Goal: Task Accomplishment & Management: Manage account settings

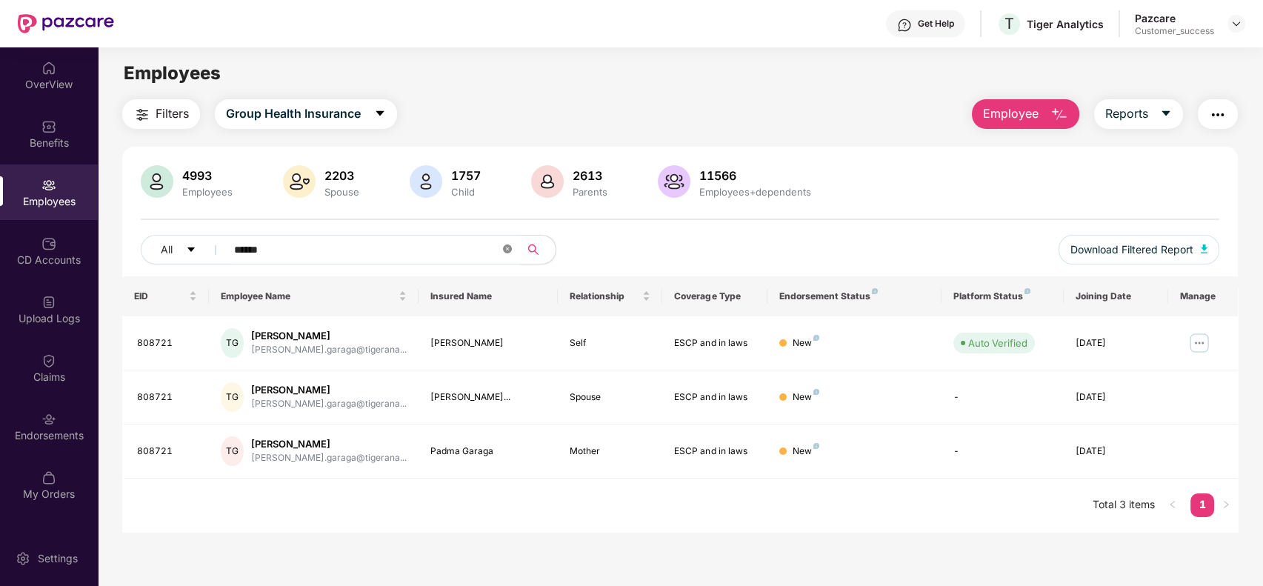
click at [507, 244] on icon "close-circle" at bounding box center [507, 248] width 9 height 9
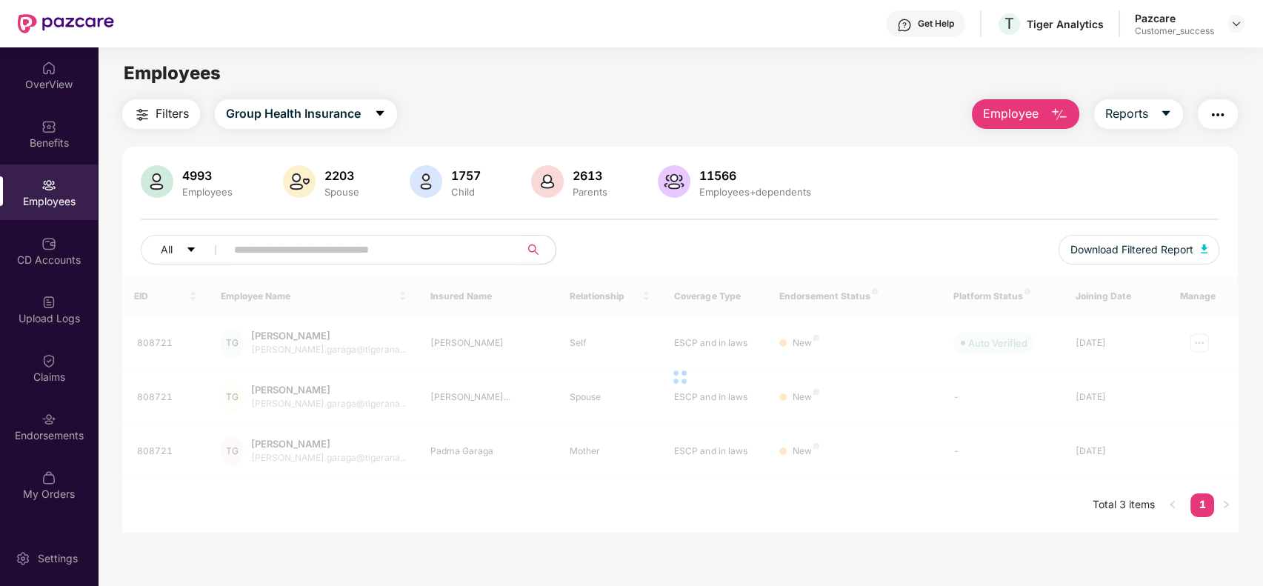
click at [44, 182] on img at bounding box center [48, 185] width 15 height 15
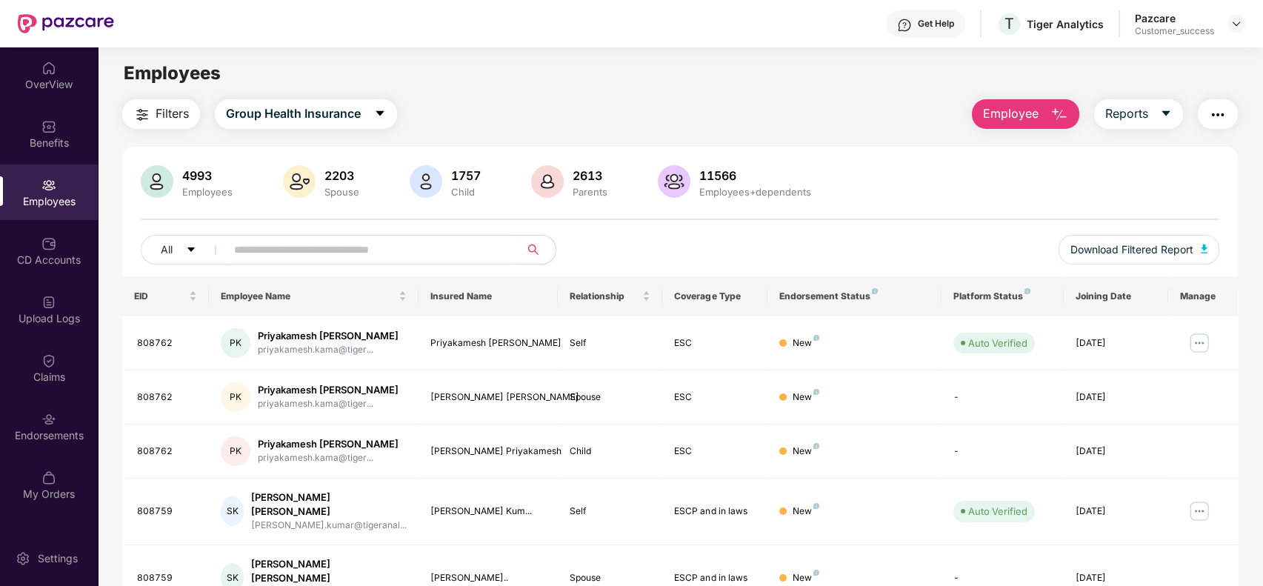
click at [1212, 104] on button "button" at bounding box center [1218, 114] width 40 height 30
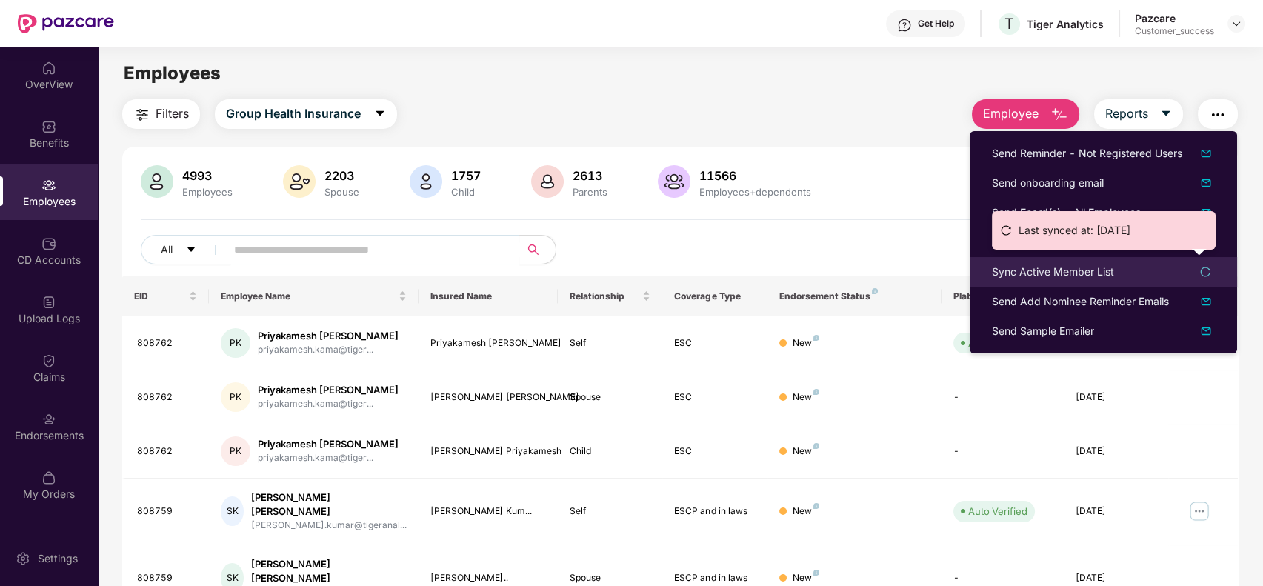
click at [1209, 264] on div "Sync Active Member List" at bounding box center [1103, 272] width 223 height 16
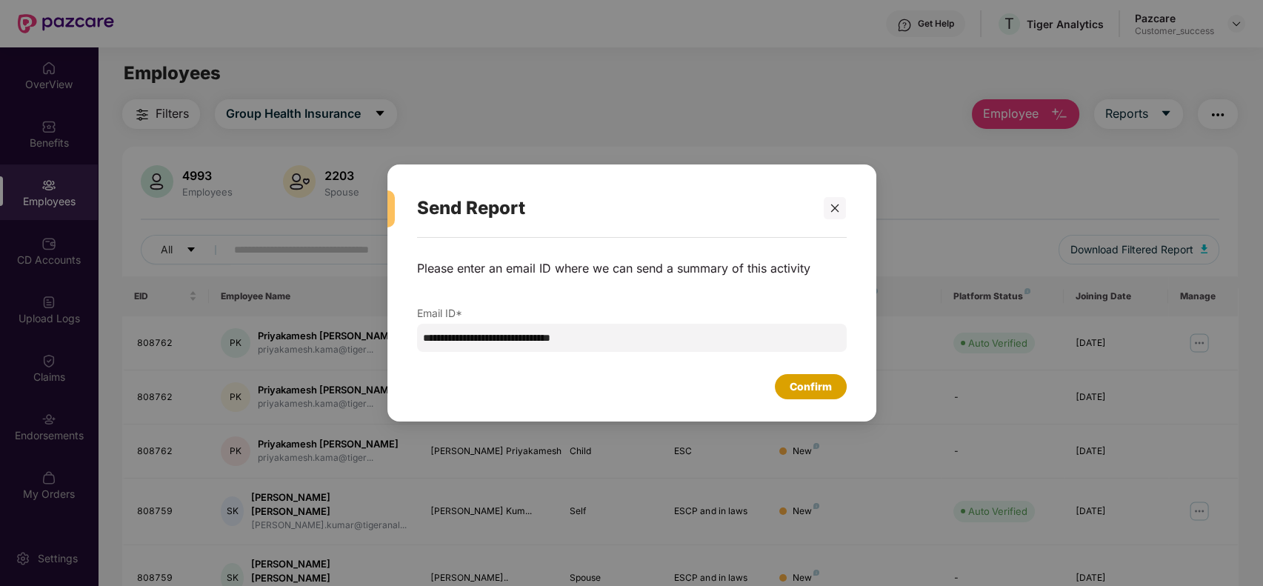
click at [821, 377] on div "Confirm" at bounding box center [811, 386] width 72 height 25
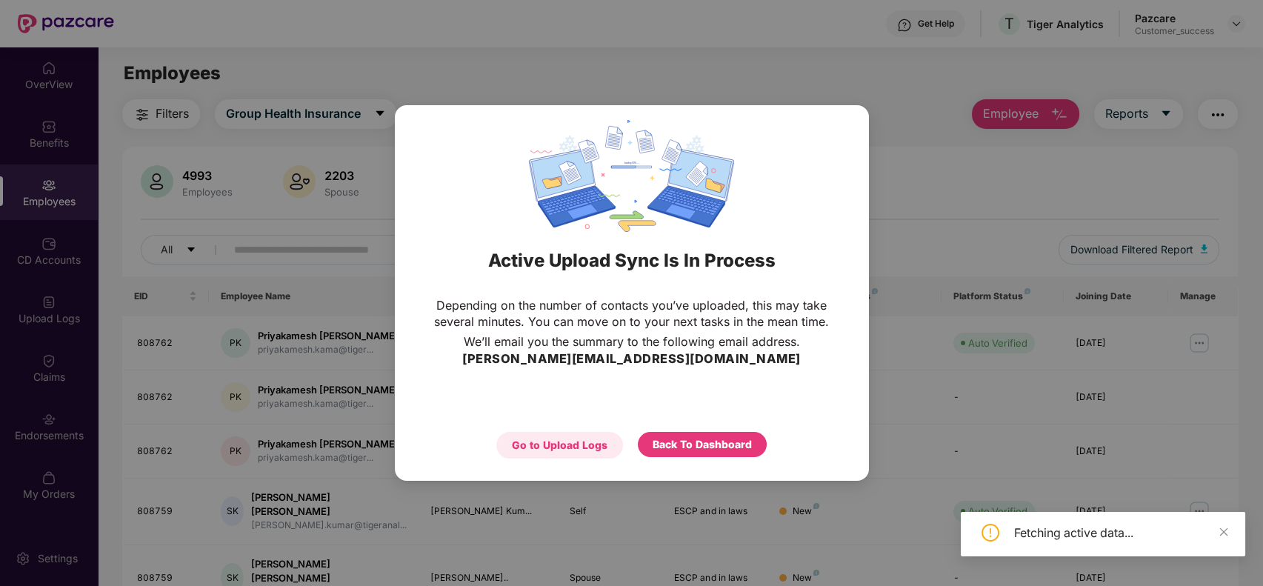
click at [548, 437] on div "Go to Upload Logs" at bounding box center [560, 445] width 96 height 16
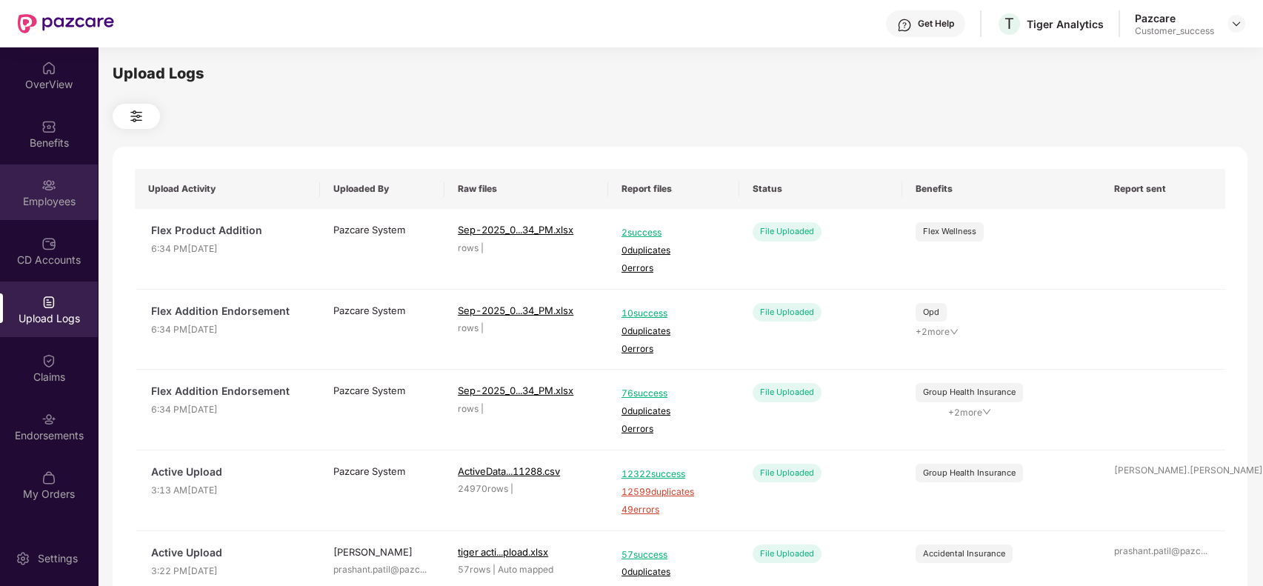
click at [61, 176] on div "Employees" at bounding box center [49, 192] width 98 height 56
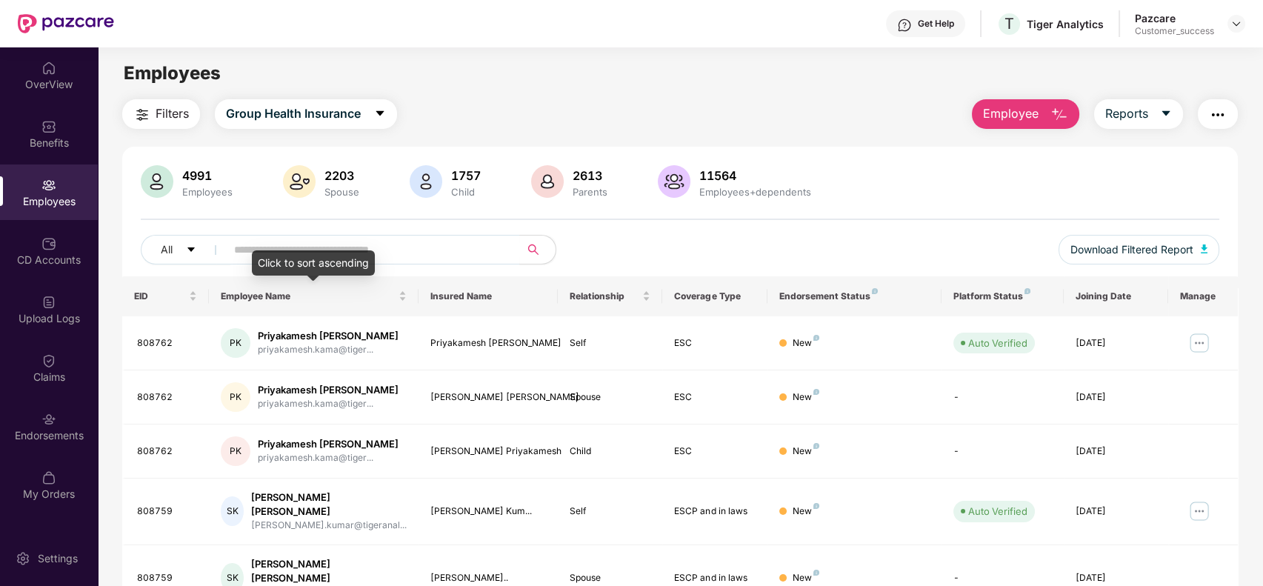
click at [353, 258] on div "Click to sort ascending" at bounding box center [313, 262] width 123 height 25
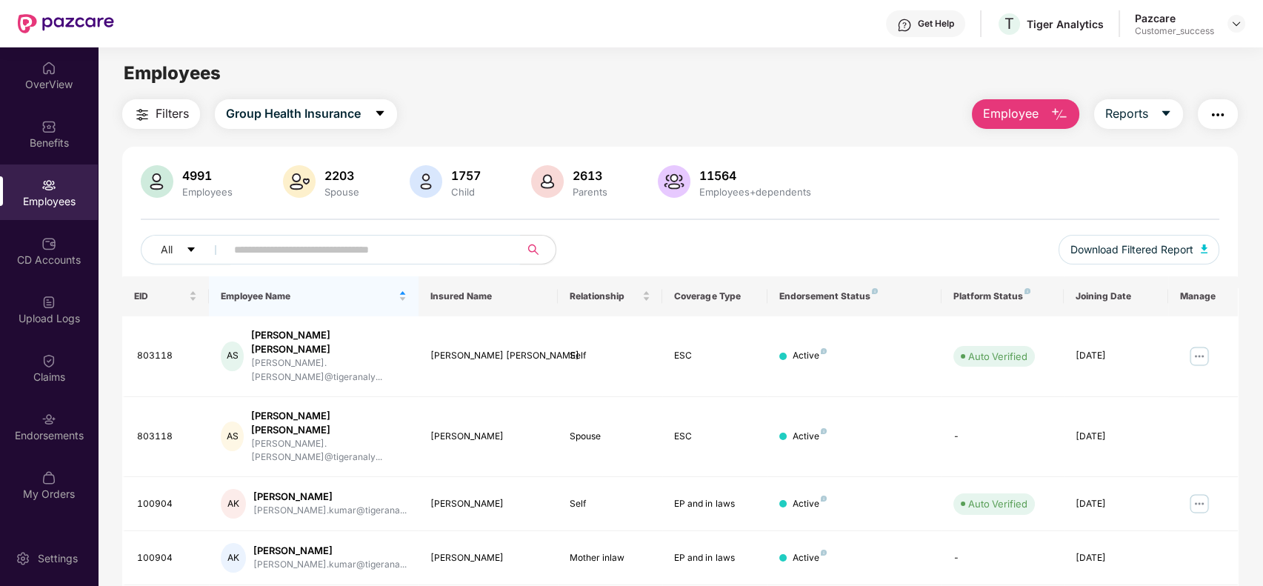
click at [382, 240] on input "text" at bounding box center [367, 250] width 266 height 22
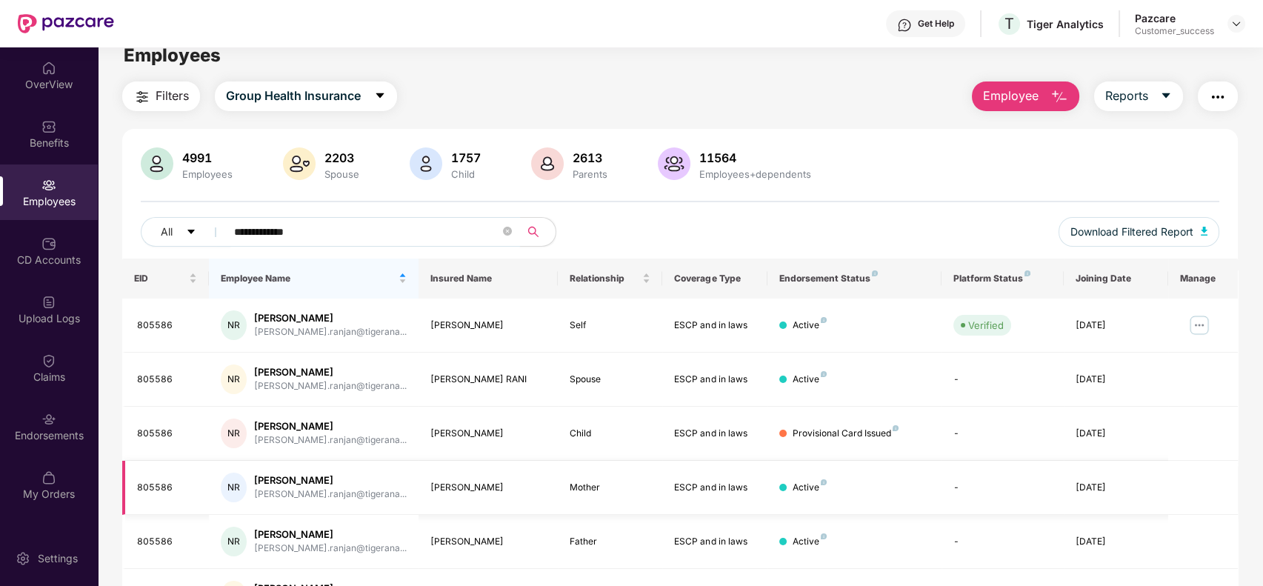
scroll to position [7, 0]
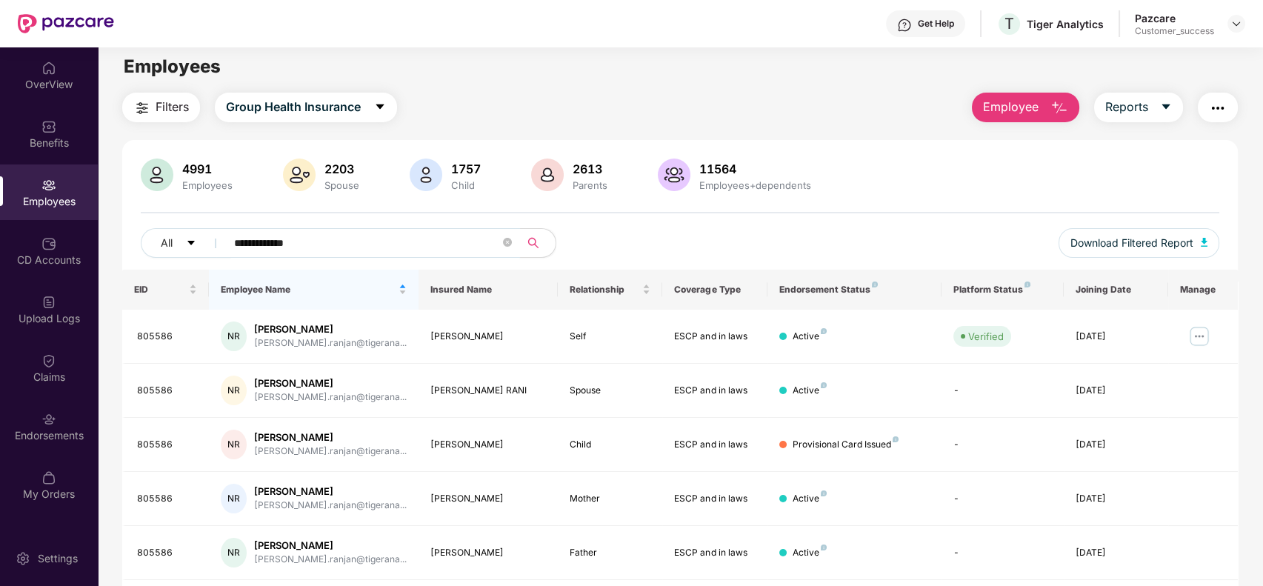
type input "**********"
click at [1221, 110] on img "button" at bounding box center [1218, 108] width 18 height 18
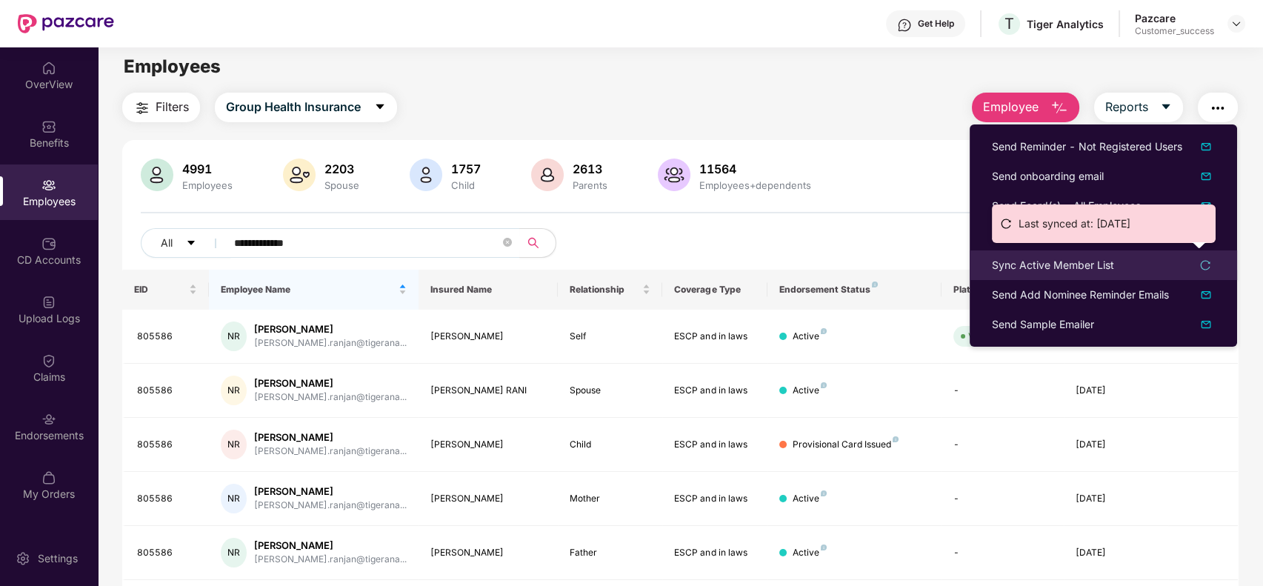
click at [1204, 260] on icon "reload" at bounding box center [1206, 265] width 10 height 10
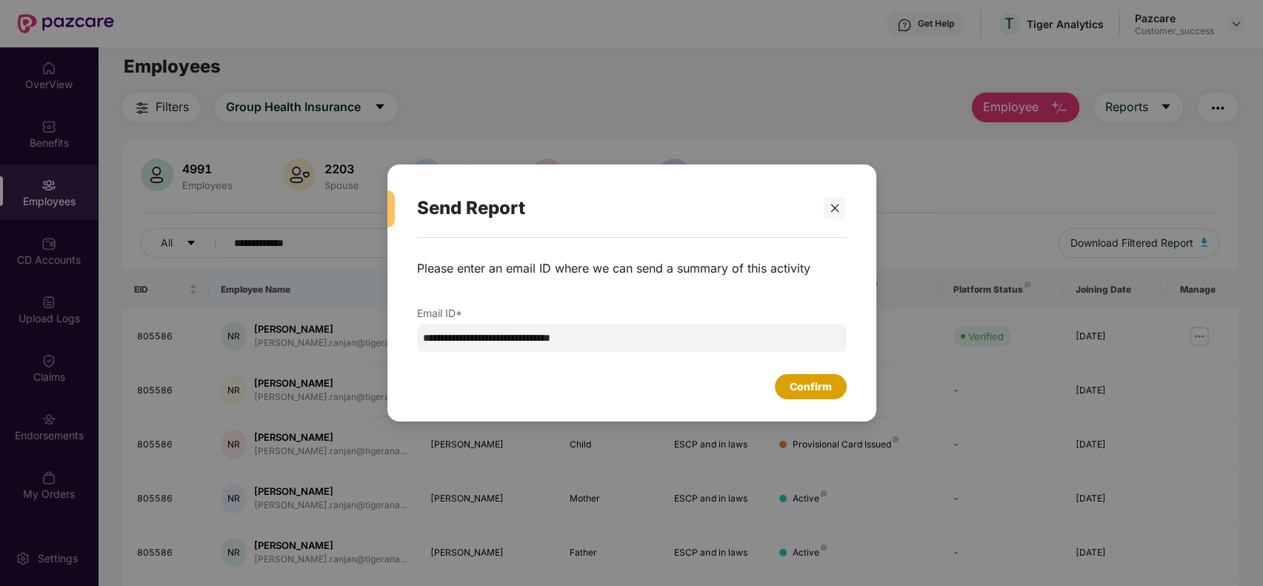
click at [801, 384] on div "Confirm" at bounding box center [811, 387] width 42 height 16
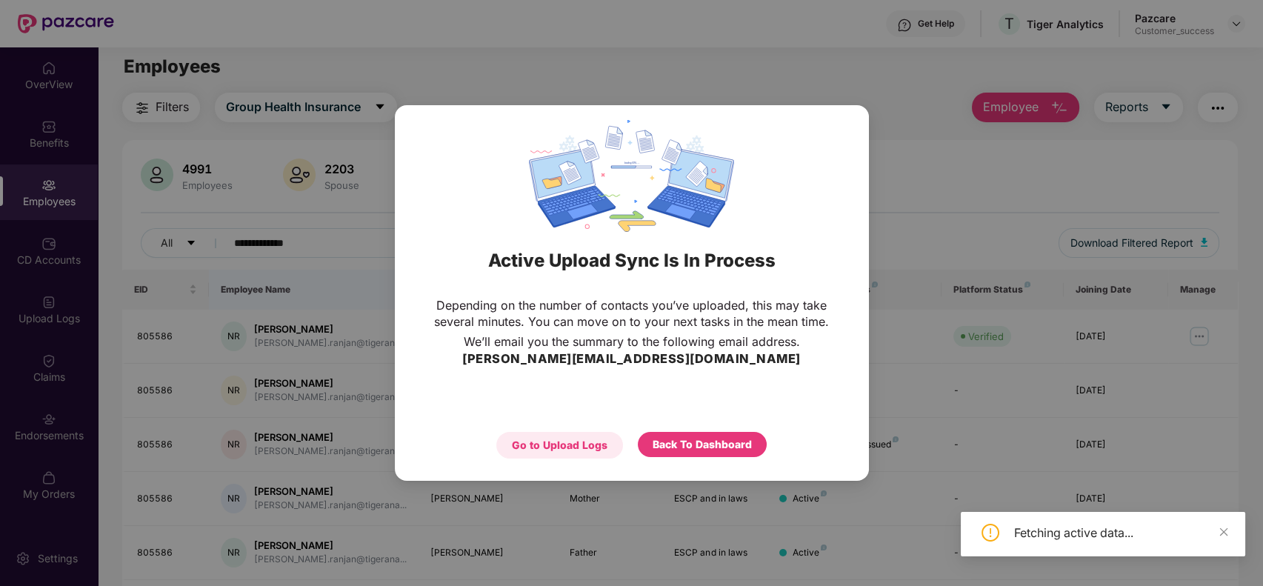
click at [588, 441] on div "Go to Upload Logs" at bounding box center [560, 445] width 96 height 16
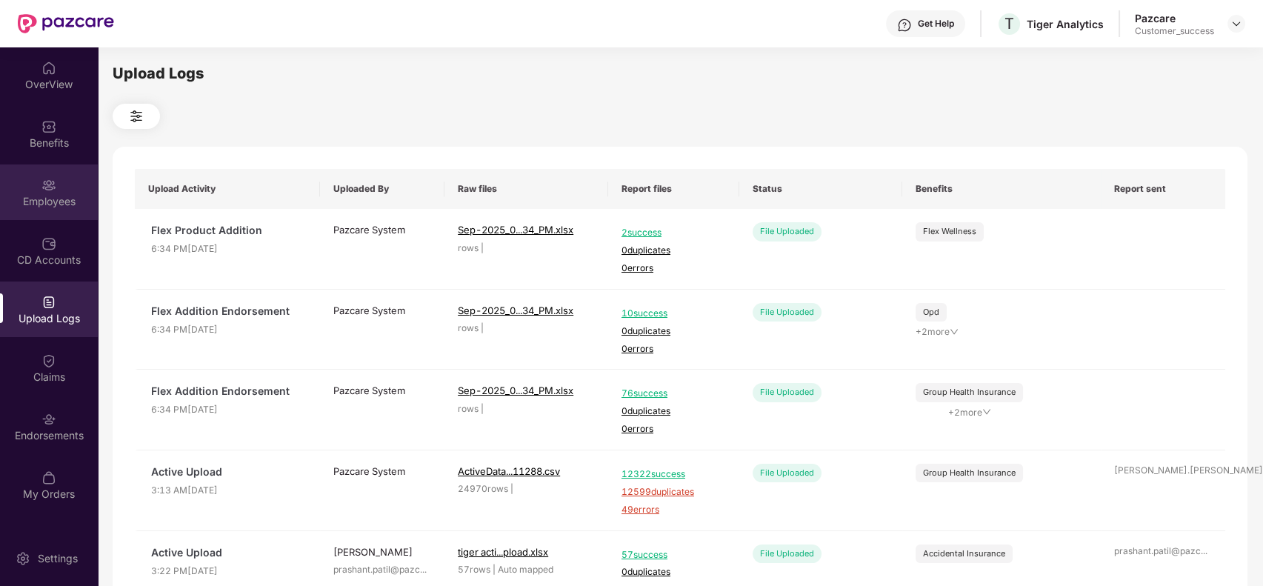
click at [42, 187] on img at bounding box center [48, 185] width 15 height 15
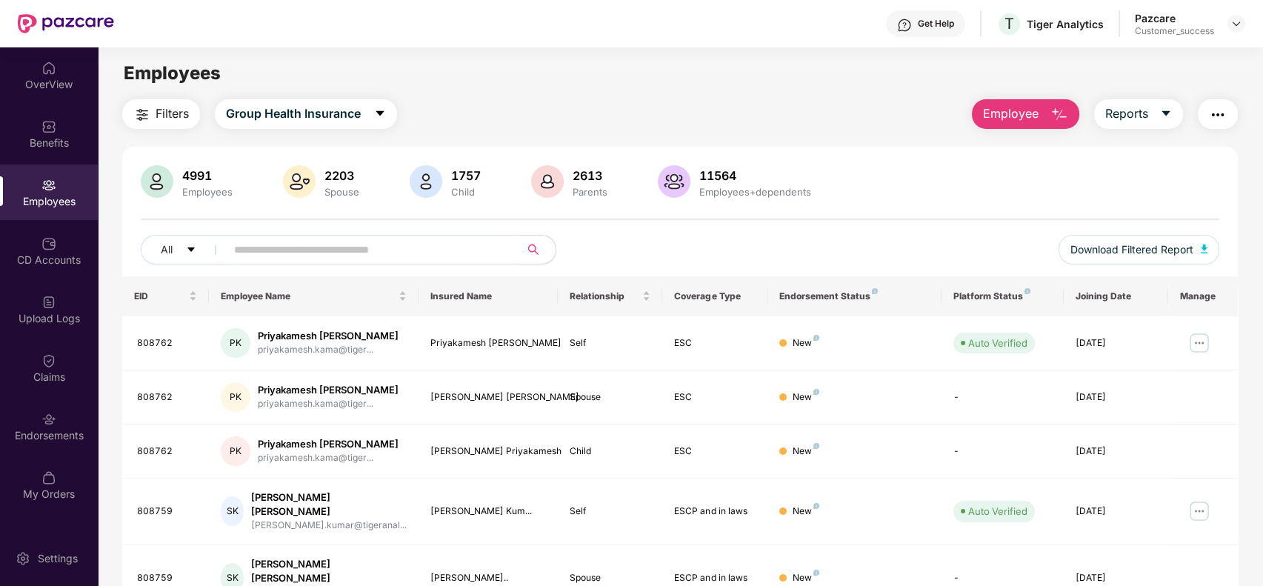
click at [287, 247] on input "text" at bounding box center [367, 250] width 266 height 22
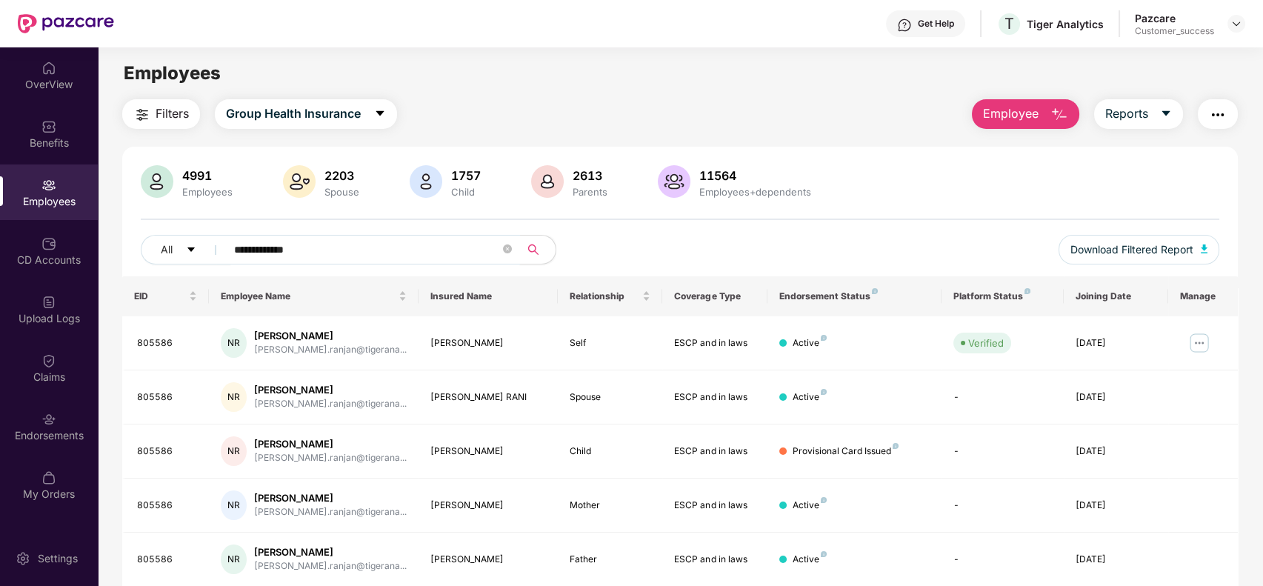
type input "**********"
click at [506, 243] on span at bounding box center [507, 250] width 9 height 14
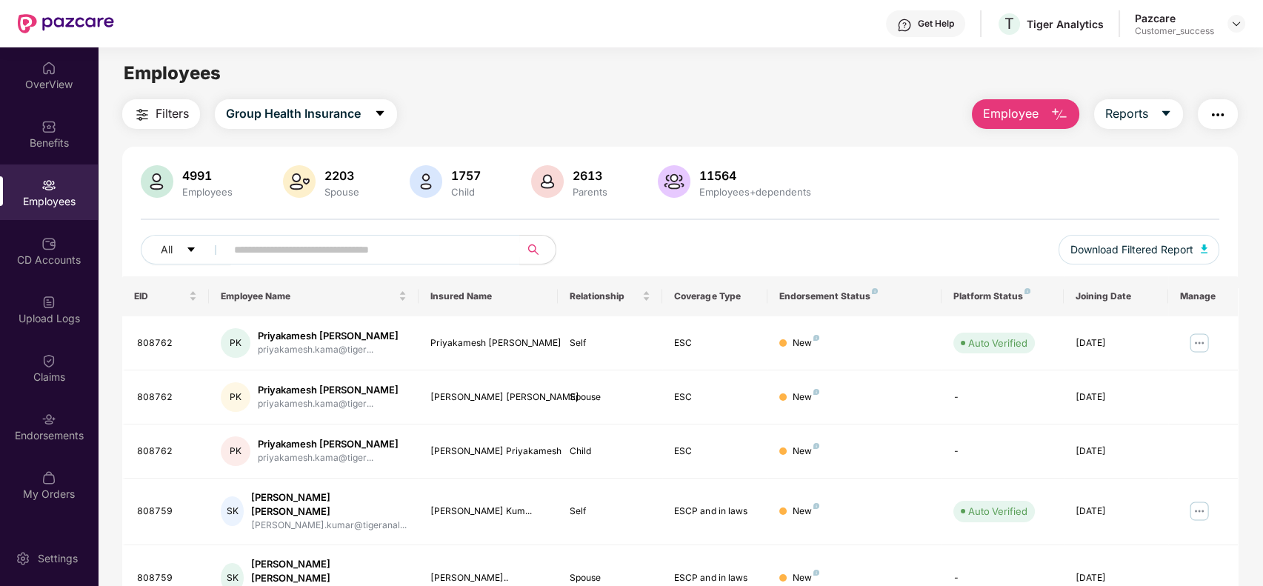
click at [1225, 114] on img "button" at bounding box center [1218, 115] width 18 height 18
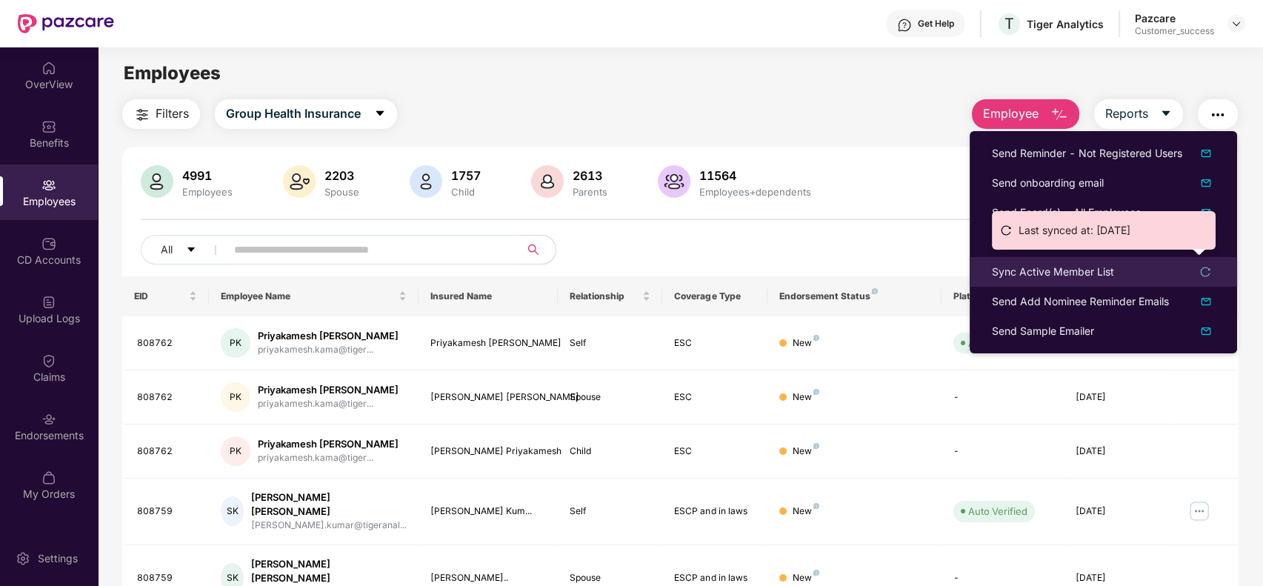
click at [1204, 264] on div "Sync Active Member List" at bounding box center [1103, 272] width 223 height 16
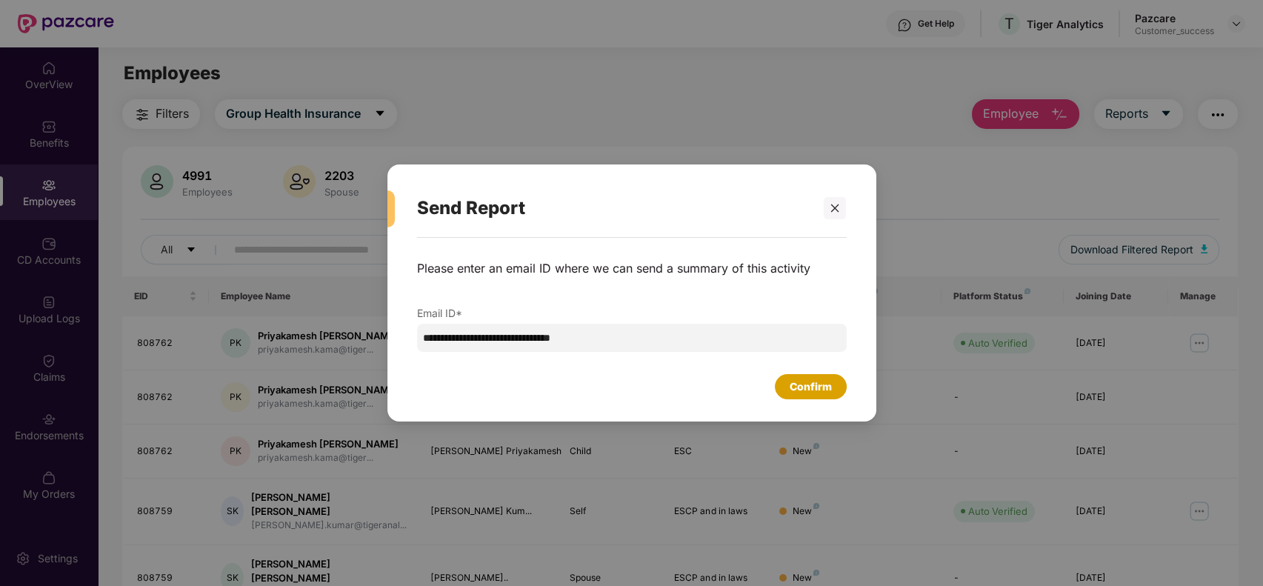
click at [797, 388] on div "Confirm" at bounding box center [811, 387] width 42 height 16
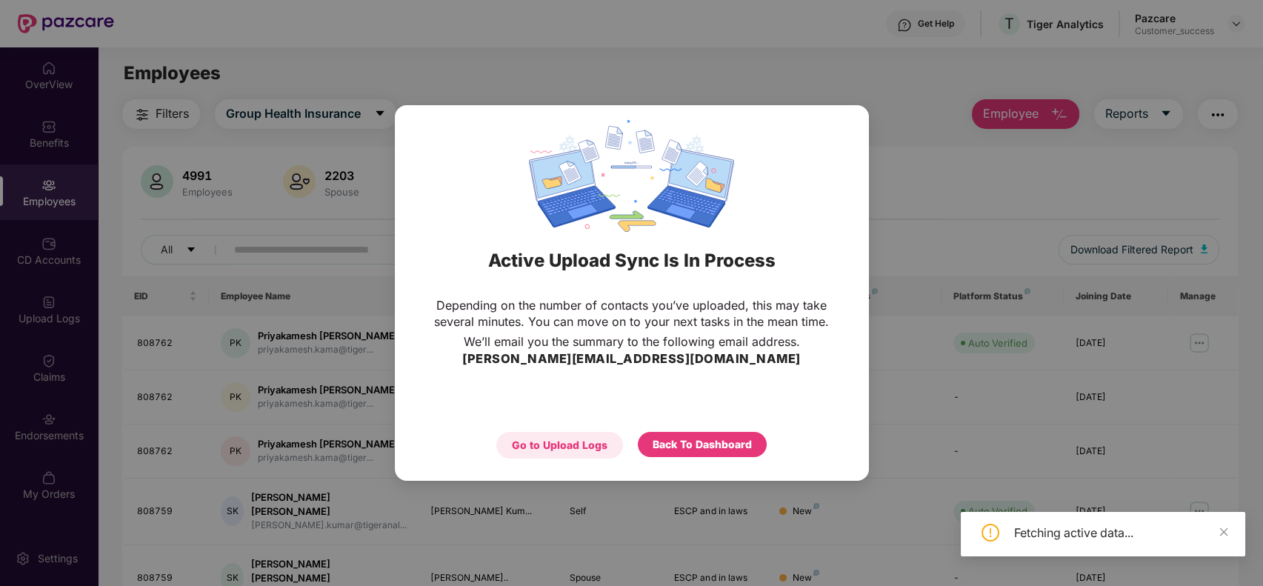
click at [581, 439] on div "Go to Upload Logs" at bounding box center [560, 445] width 96 height 16
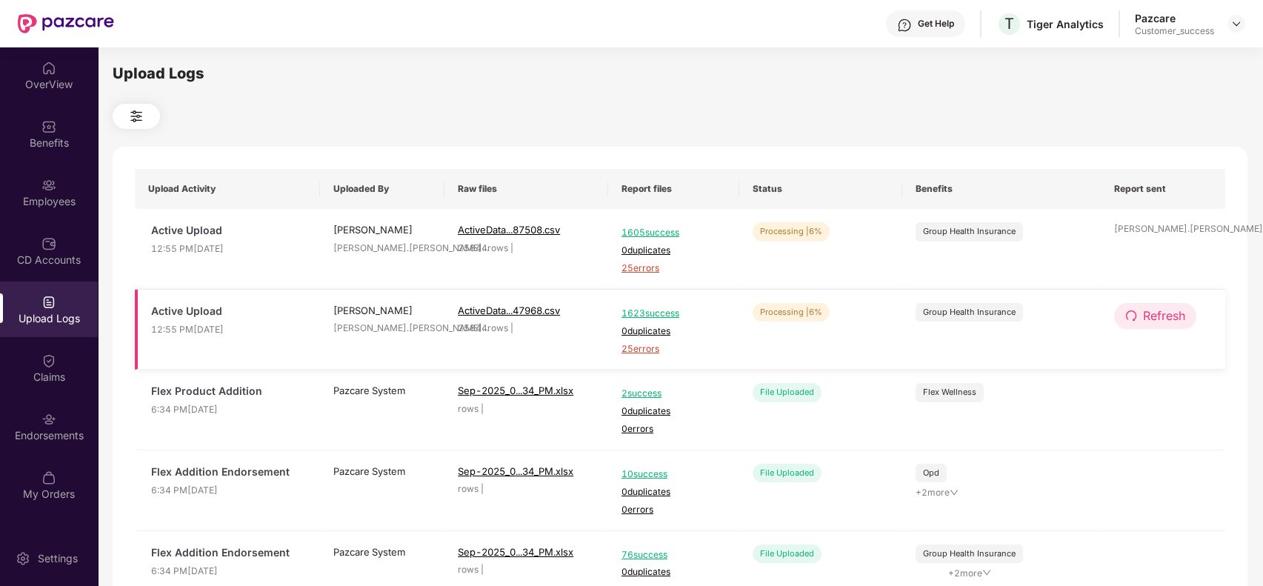
click at [1144, 321] on span "Refresh" at bounding box center [1164, 316] width 42 height 19
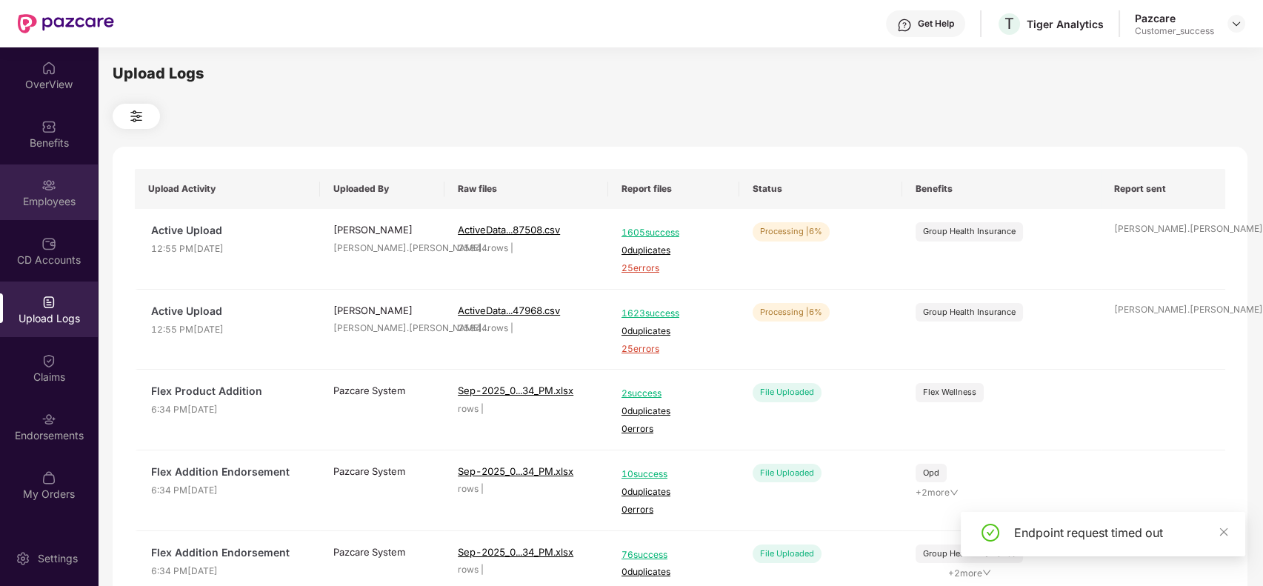
click at [41, 193] on div "Employees" at bounding box center [49, 192] width 98 height 56
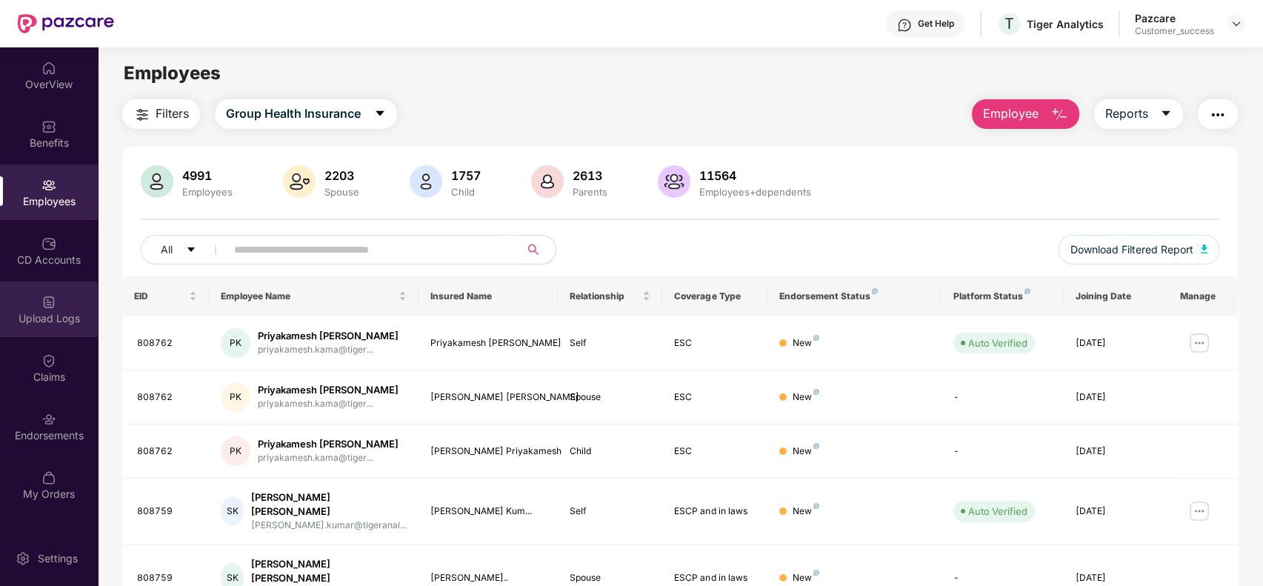
click at [69, 299] on div "Upload Logs" at bounding box center [49, 309] width 98 height 56
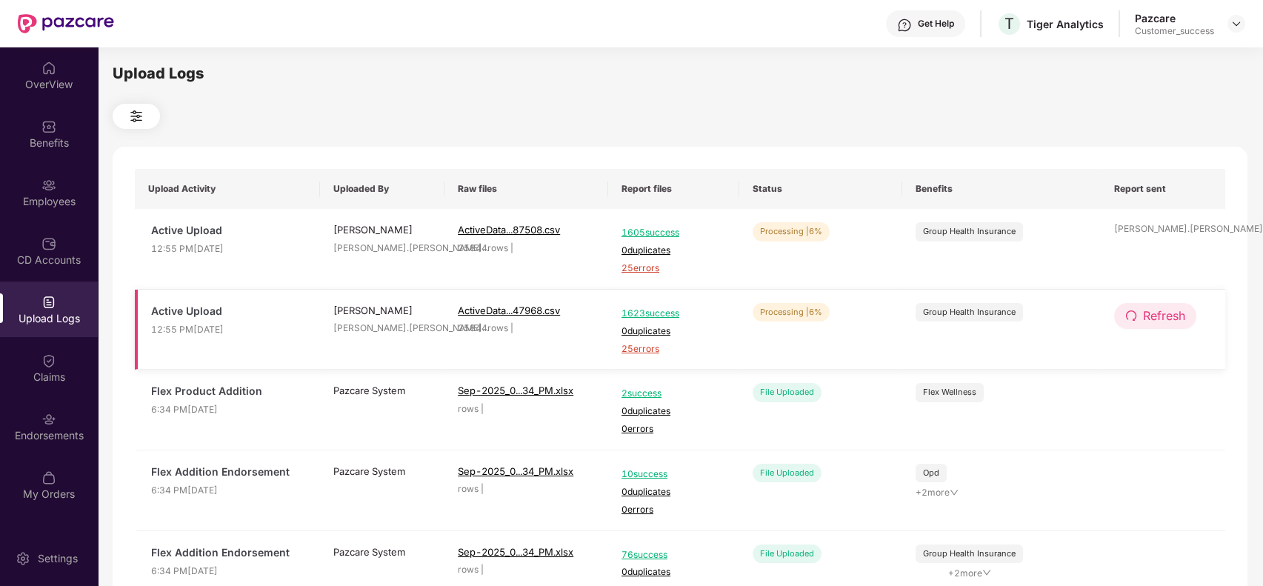
click at [1143, 315] on span "Refresh" at bounding box center [1164, 316] width 42 height 19
click at [144, 124] on img at bounding box center [136, 116] width 18 height 18
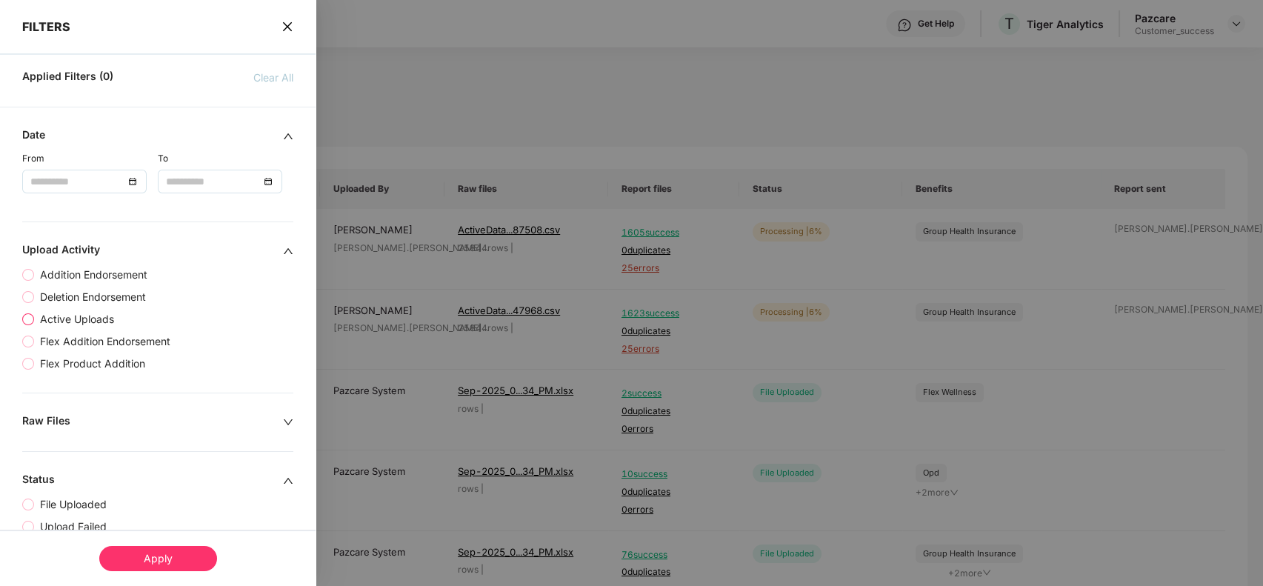
click at [80, 323] on span "Active Uploads" at bounding box center [77, 319] width 86 height 16
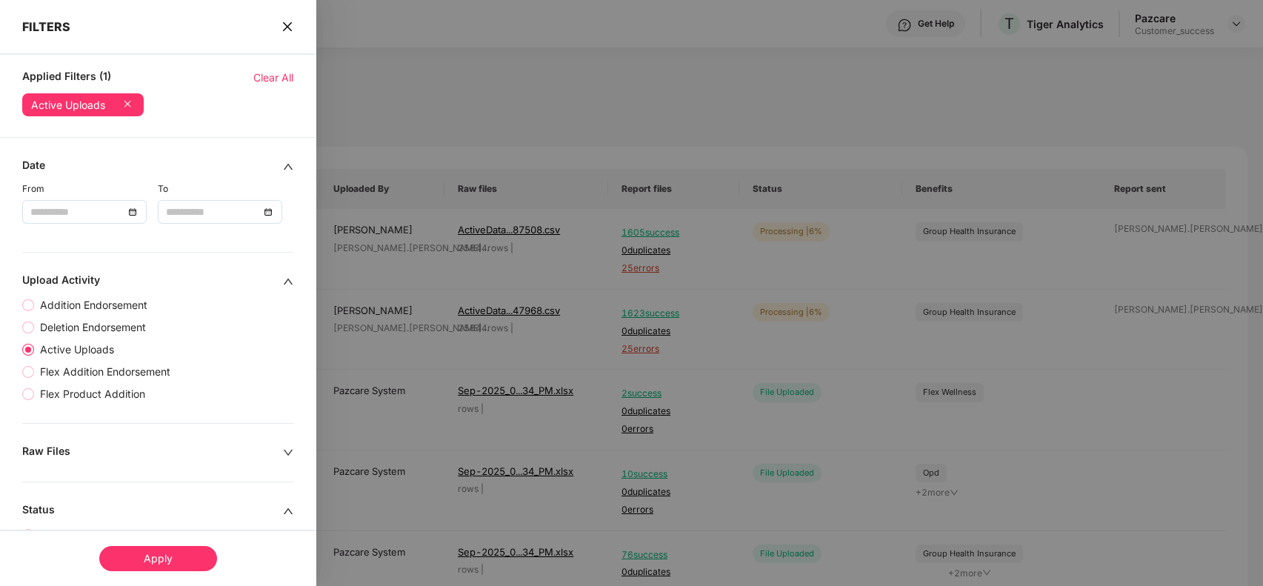
click at [178, 560] on div "Apply" at bounding box center [158, 558] width 118 height 25
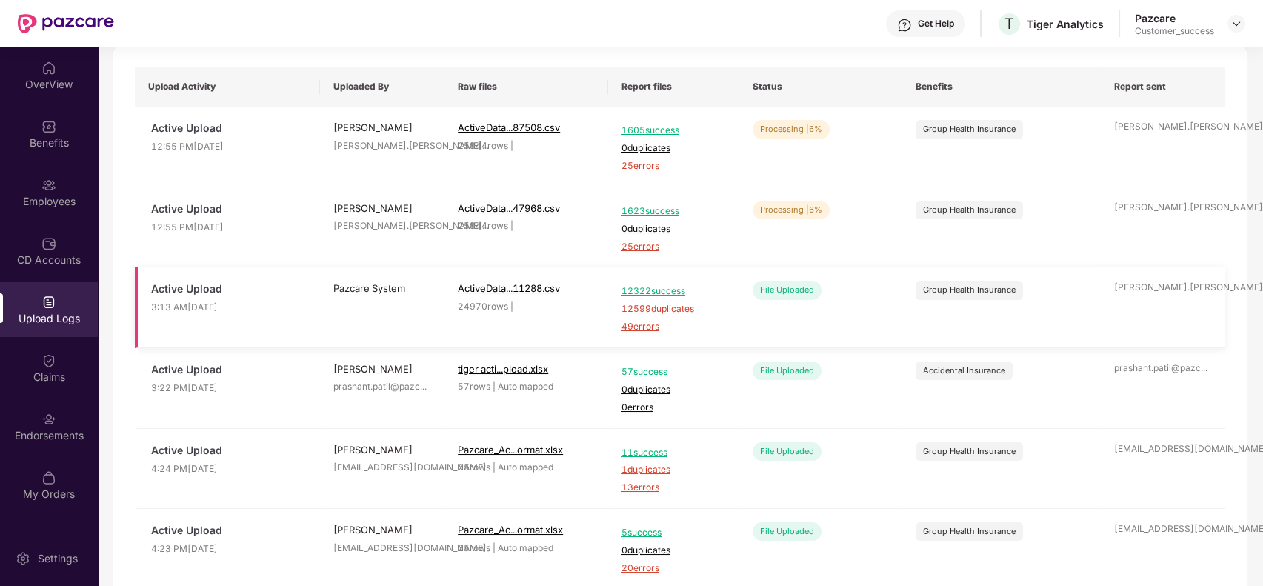
scroll to position [104, 0]
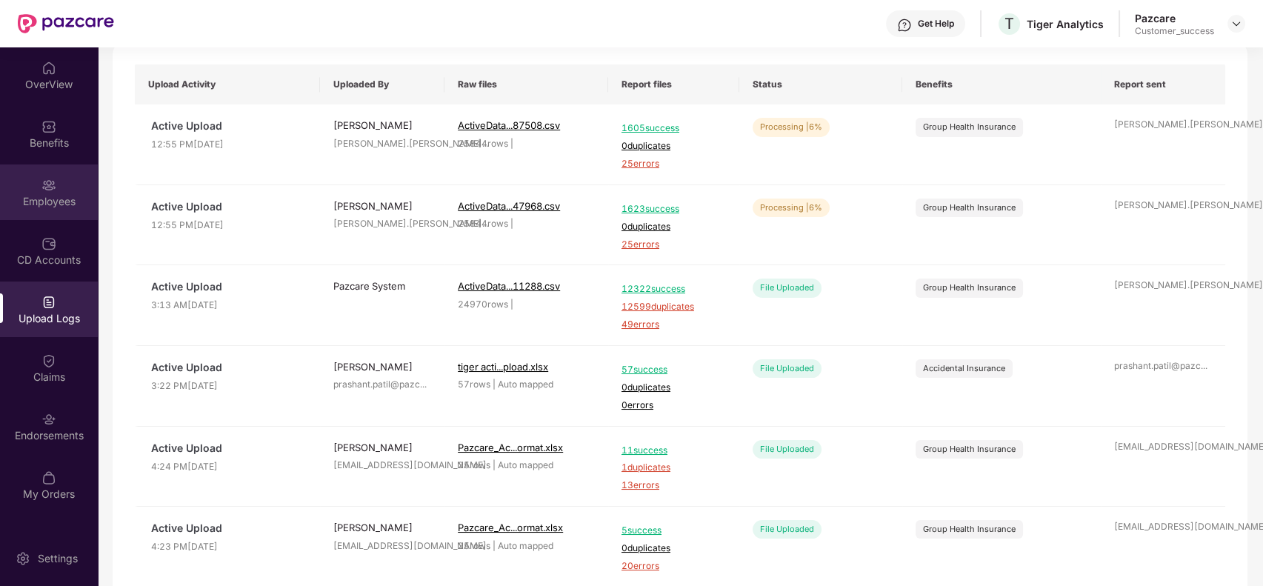
click at [81, 189] on div "Employees" at bounding box center [49, 192] width 98 height 56
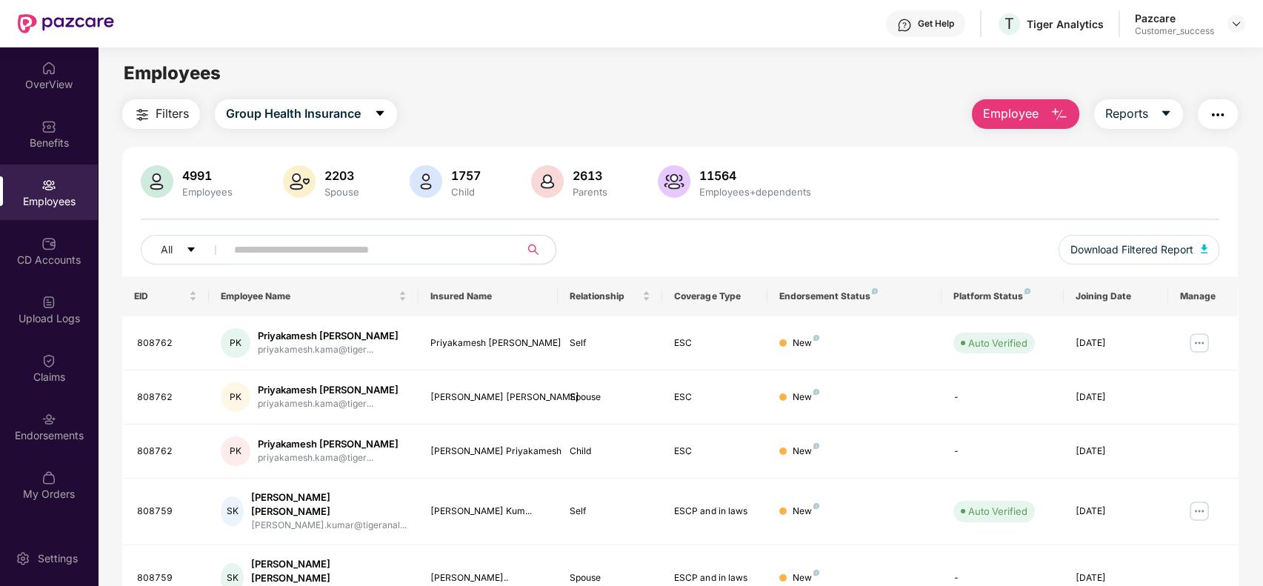
click at [162, 120] on span "Filters" at bounding box center [172, 113] width 33 height 19
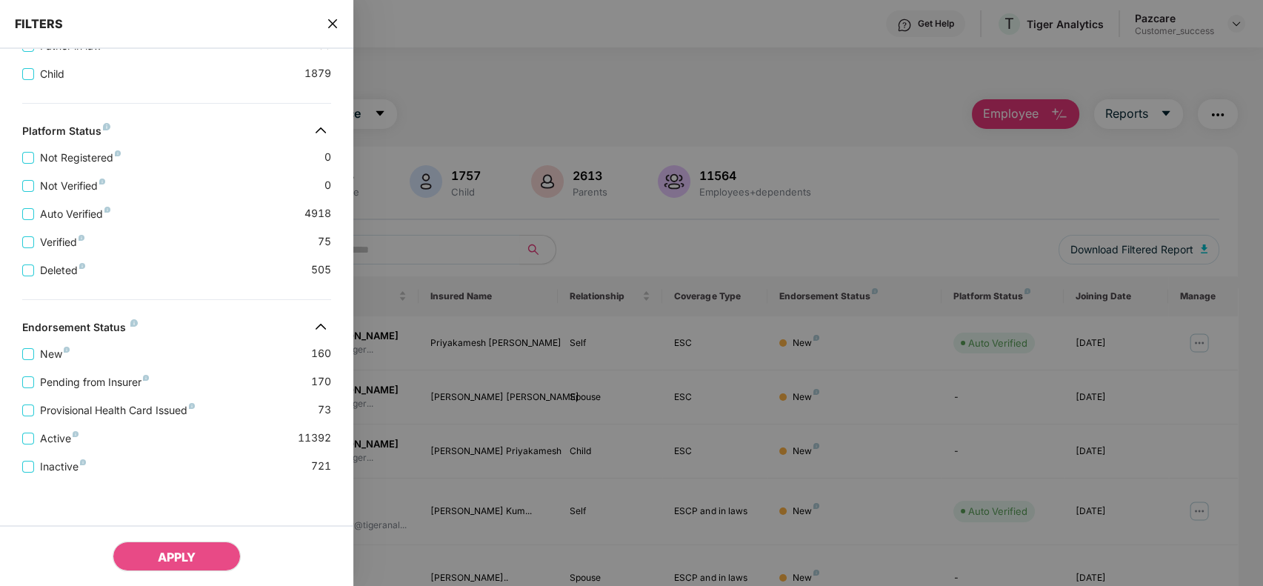
scroll to position [545, 0]
click at [125, 412] on span "Provisional Health Card Issued" at bounding box center [117, 410] width 167 height 16
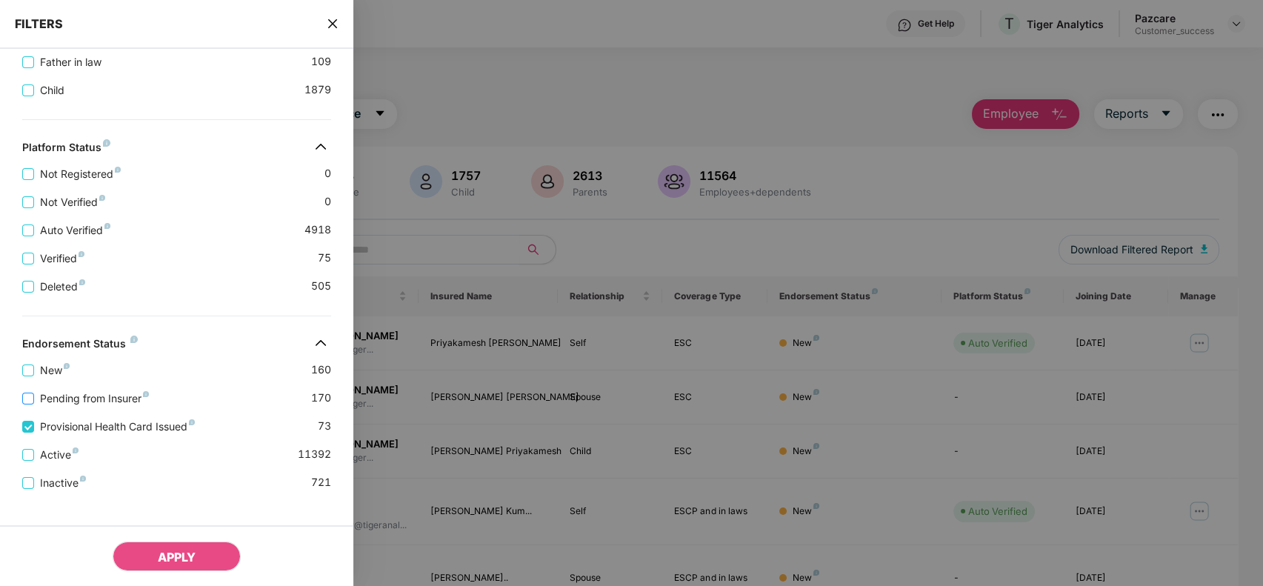
click at [125, 407] on span "Pending from Insurer" at bounding box center [94, 398] width 121 height 16
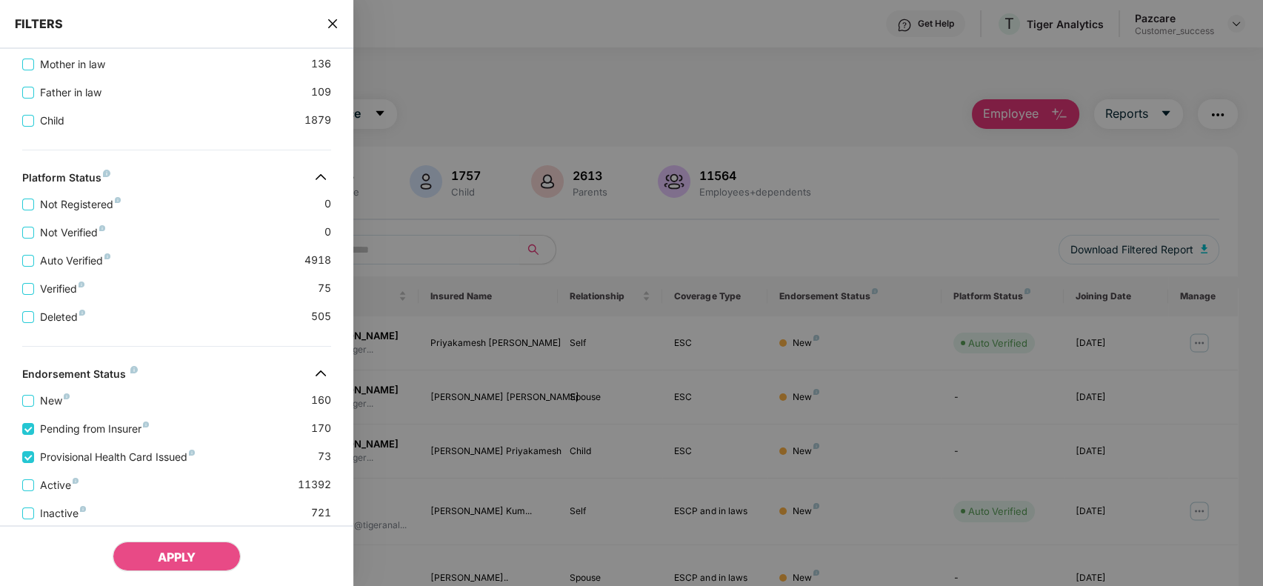
scroll to position [606, 0]
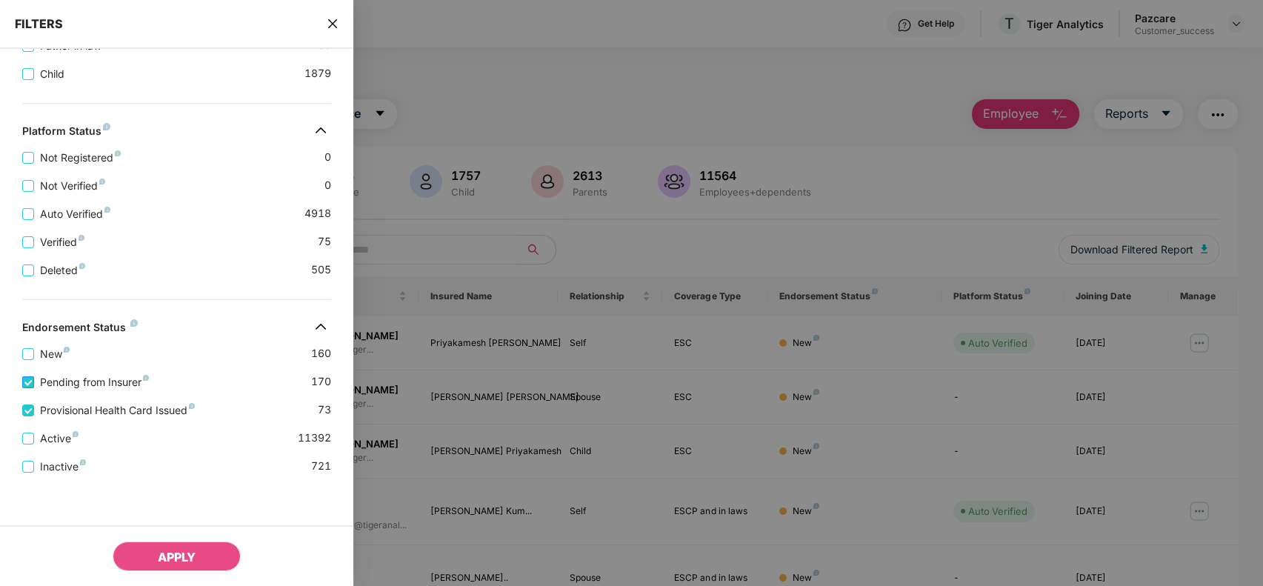
click at [134, 376] on span "Pending from Insurer" at bounding box center [94, 382] width 121 height 16
click at [172, 544] on button "APPLY" at bounding box center [177, 556] width 128 height 30
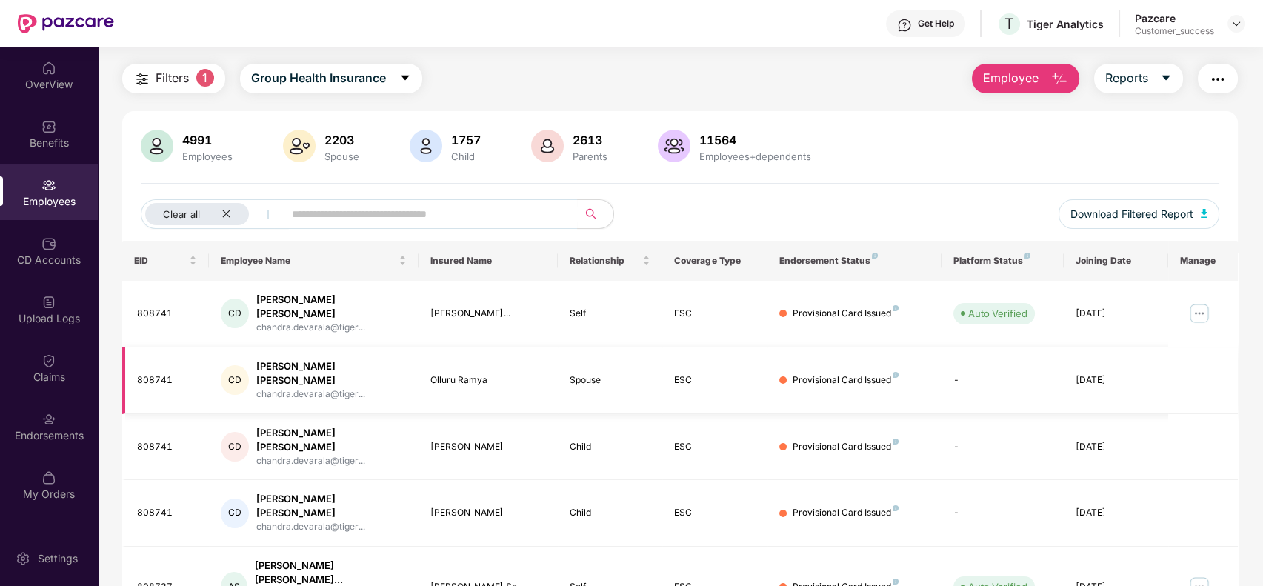
scroll to position [0, 0]
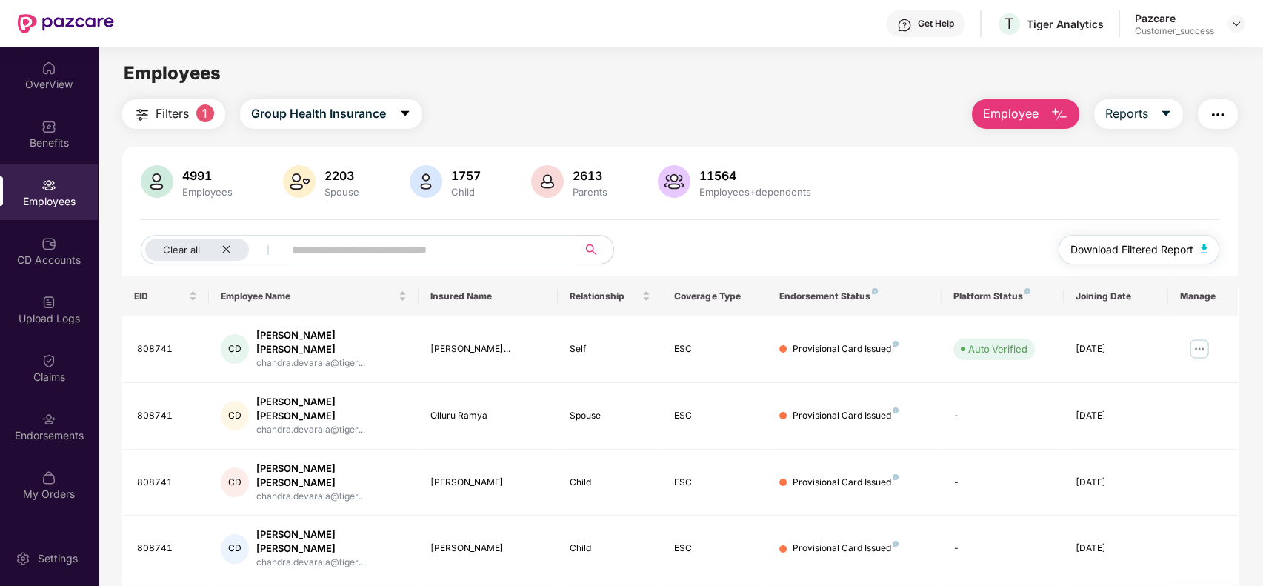
click at [1158, 235] on button "Download Filtered Report" at bounding box center [1139, 250] width 161 height 30
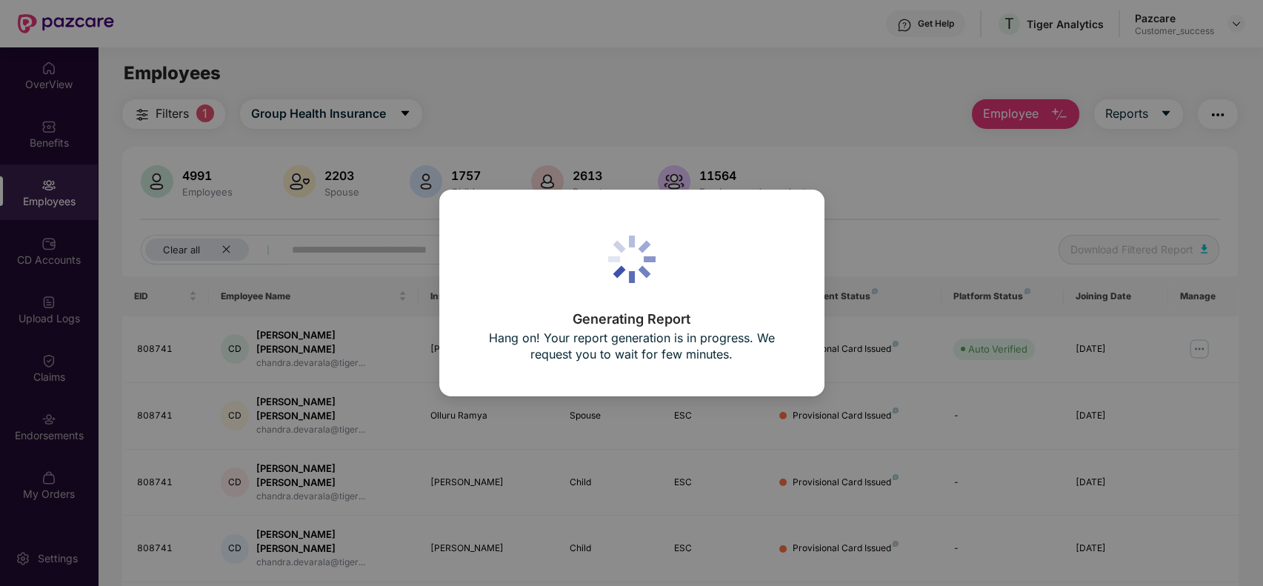
click at [1158, 235] on div "Generating Report Hang on! Your report generation is in progress. We request yo…" at bounding box center [631, 293] width 1263 height 586
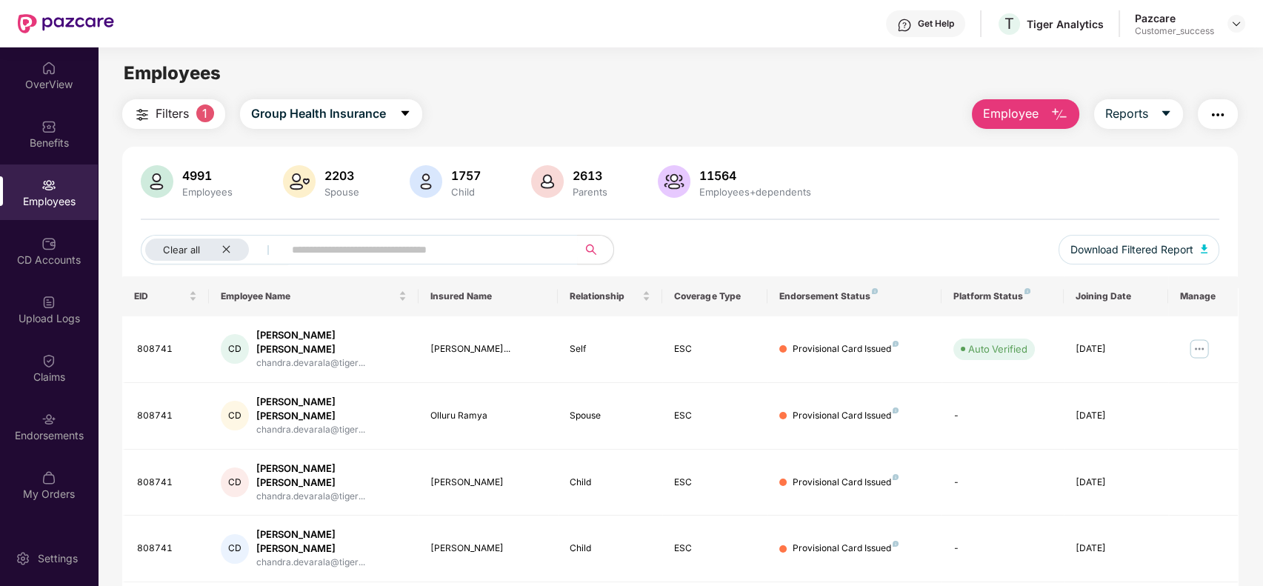
click at [1227, 111] on button "button" at bounding box center [1218, 114] width 40 height 30
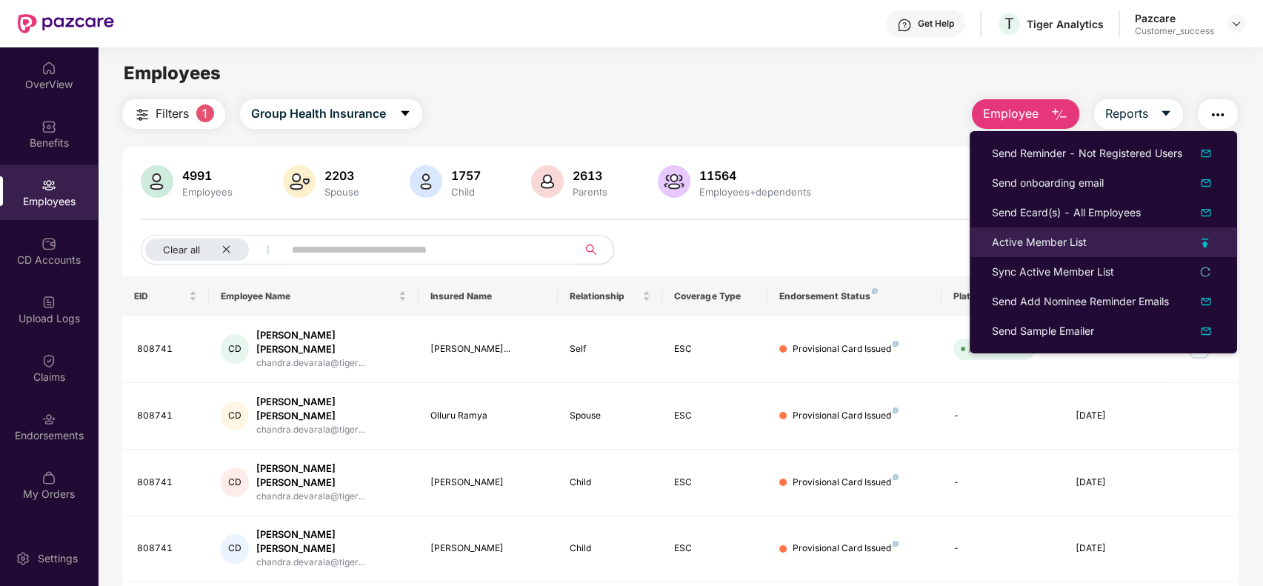
click at [1123, 231] on li "Active Member List" at bounding box center [1103, 242] width 267 height 30
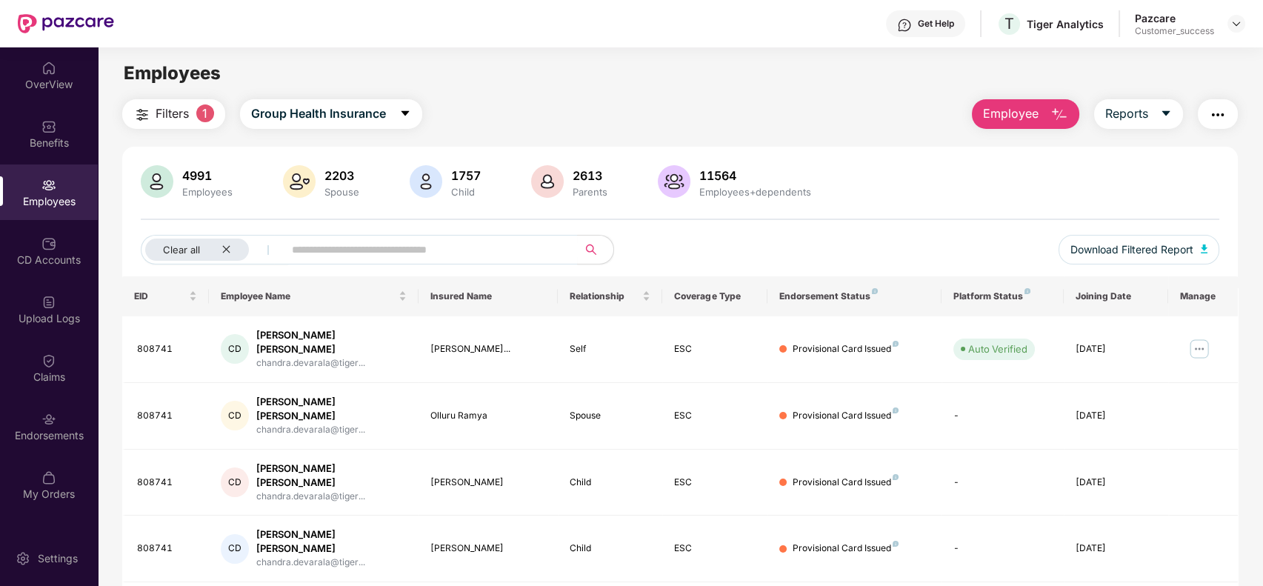
click at [1216, 109] on img "button" at bounding box center [1218, 115] width 18 height 18
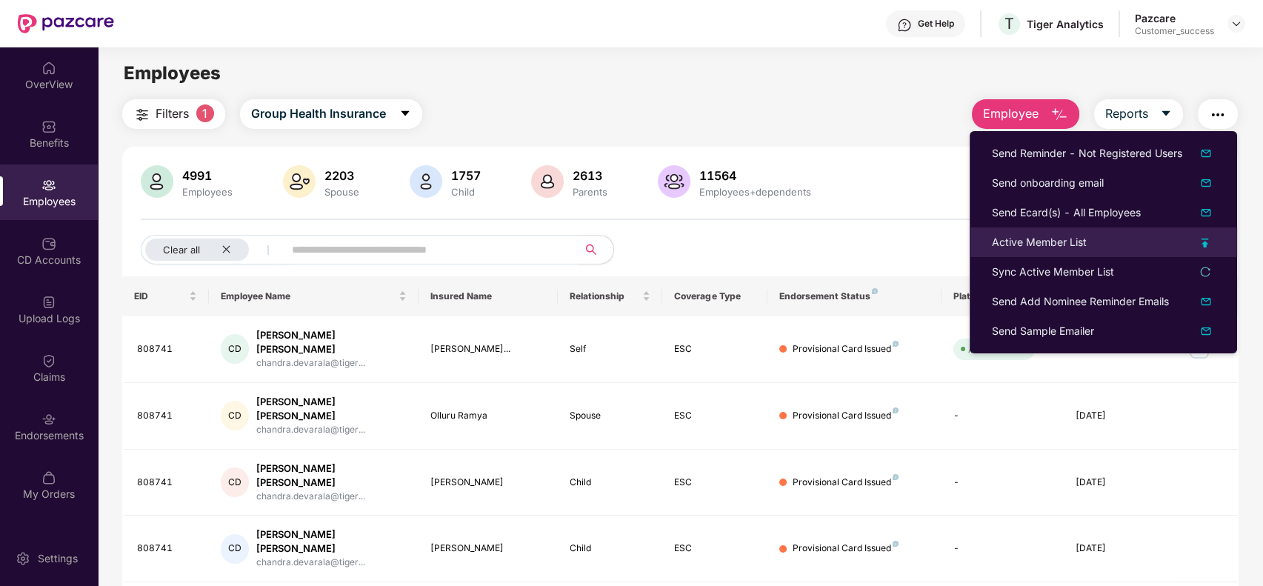
click at [1192, 234] on div "Active Member List" at bounding box center [1103, 242] width 223 height 16
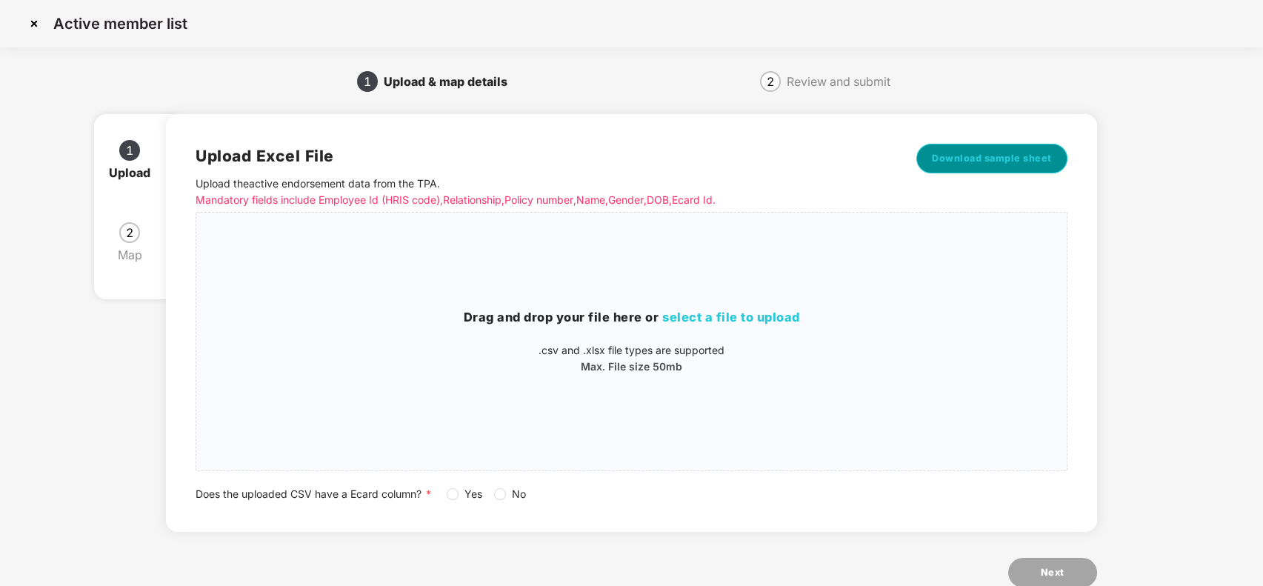
click at [994, 146] on button "Download sample sheet" at bounding box center [991, 159] width 151 height 30
click at [26, 27] on img at bounding box center [34, 24] width 24 height 24
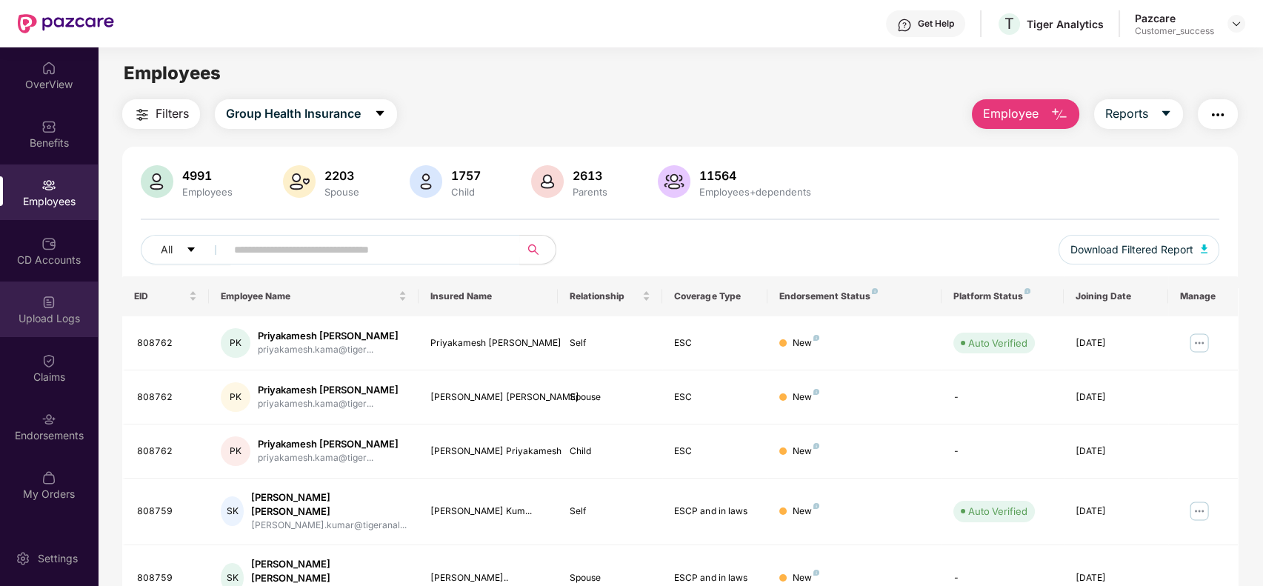
click at [77, 308] on div "Upload Logs" at bounding box center [49, 309] width 98 height 56
